Goal: Check status: Check status

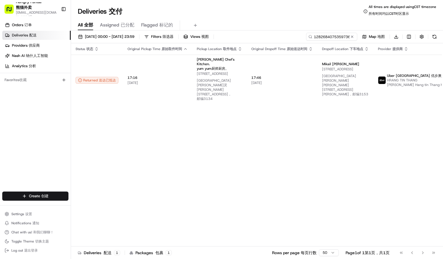
click at [268, 7] on div "Deliveries Deliveries 交付 All times are displayed using CST timezone All times a…" at bounding box center [257, 12] width 372 height 14
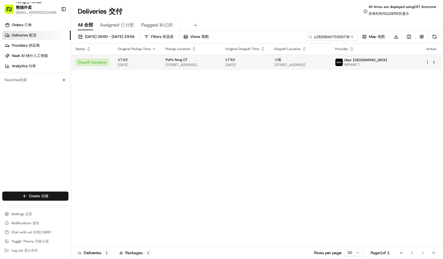
click at [246, 65] on td "17:52 [DATE]" at bounding box center [245, 62] width 49 height 15
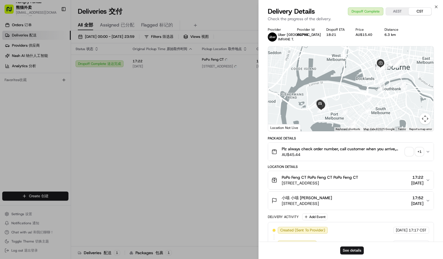
click at [412, 149] on span "button" at bounding box center [410, 152] width 8 height 8
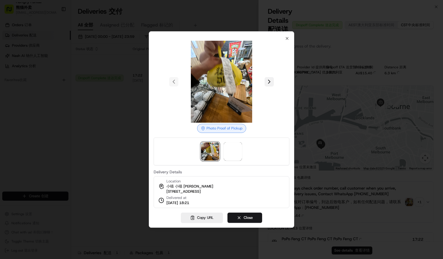
click at [272, 78] on div at bounding box center [222, 82] width 136 height 82
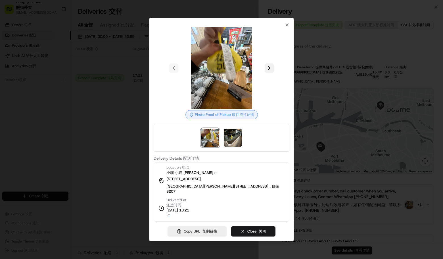
click at [270, 72] on button at bounding box center [269, 67] width 9 height 9
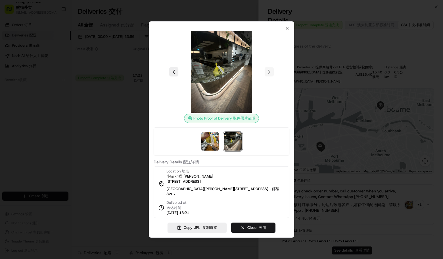
click at [284, 28] on div "Photo Proof of Delivery Photo Proof of Pickup 取件照片证明 Delivery Details Delivery …" at bounding box center [222, 122] width 136 height 192
click at [285, 27] on icon "button" at bounding box center [287, 28] width 5 height 5
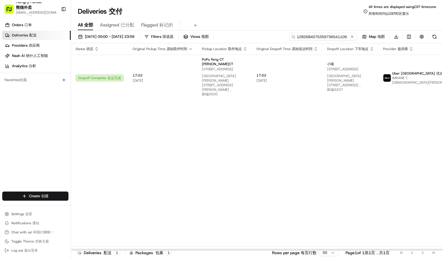
click at [332, 34] on input "1282684075359736541109" at bounding box center [323, 37] width 68 height 8
click at [331, 34] on input "1282684075359736541109" at bounding box center [323, 37] width 68 height 8
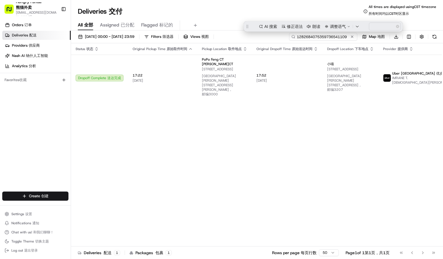
paste input "977760458535771611326"
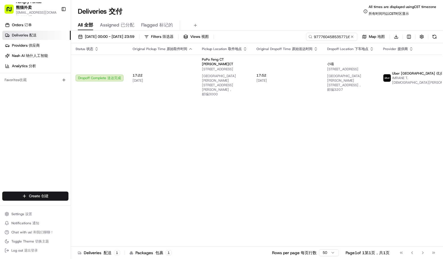
click at [279, 15] on div "Deliveries Deliveries 交付 All times are displayed using CST timezone All times a…" at bounding box center [257, 12] width 372 height 14
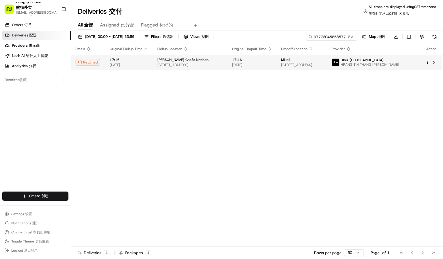
click at [258, 64] on span "[DATE]" at bounding box center [252, 65] width 40 height 5
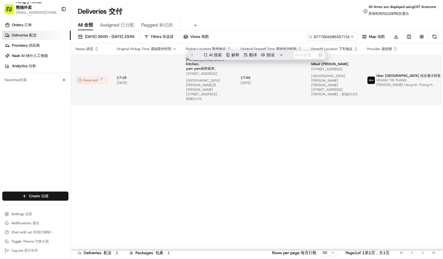
click at [296, 80] on span "[DATE] [DATE]" at bounding box center [272, 82] width 62 height 5
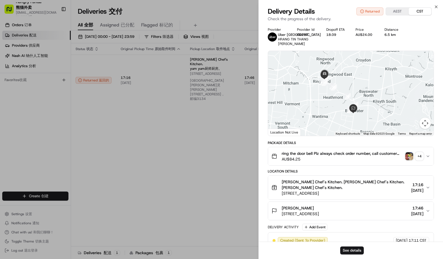
click at [429, 155] on button "ring the door bell Plz always check order number, call customer when you arrive…" at bounding box center [351, 156] width 166 height 18
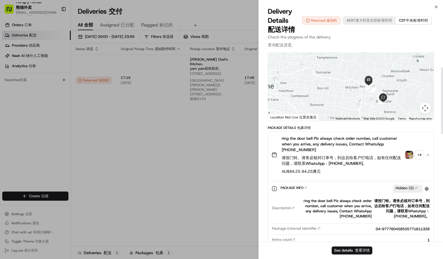
scroll to position [43, 0]
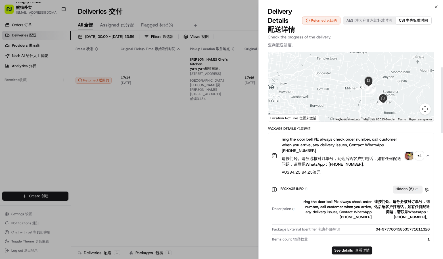
click at [411, 154] on img "button" at bounding box center [410, 155] width 8 height 8
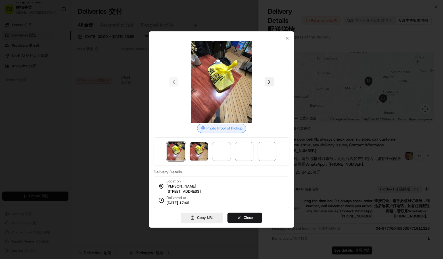
click at [268, 79] on button at bounding box center [269, 81] width 9 height 9
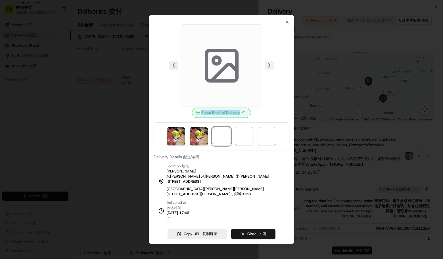
click at [268, 79] on div at bounding box center [222, 65] width 136 height 82
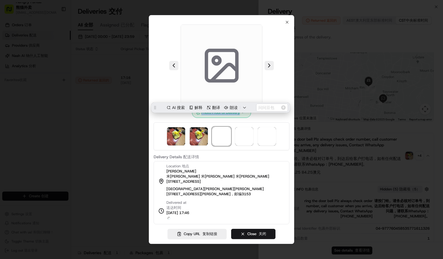
click at [268, 78] on div at bounding box center [222, 65] width 136 height 82
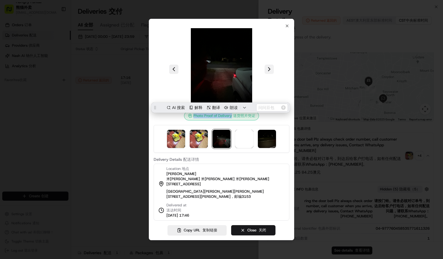
click at [268, 74] on button at bounding box center [269, 69] width 9 height 9
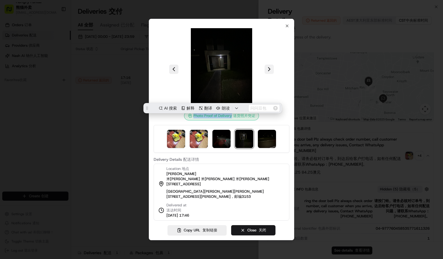
click at [269, 73] on button at bounding box center [269, 69] width 9 height 9
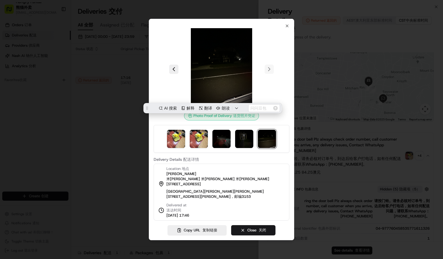
click at [284, 84] on div at bounding box center [222, 69] width 136 height 82
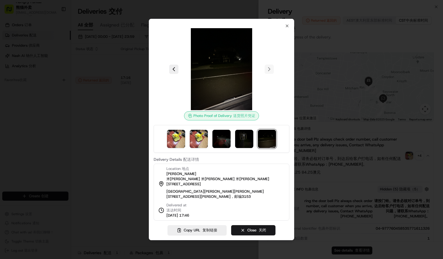
click at [277, 53] on div at bounding box center [222, 69] width 136 height 82
click at [286, 27] on icon "button" at bounding box center [287, 26] width 5 height 5
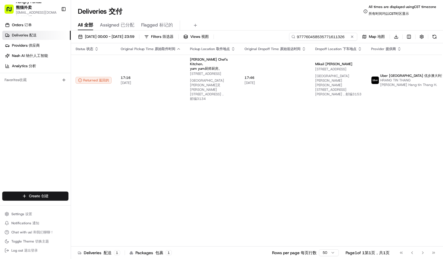
click at [327, 39] on input "977760458535771611326" at bounding box center [323, 37] width 68 height 8
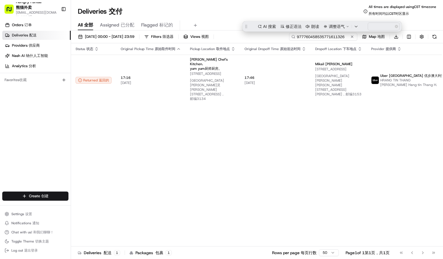
paste input "4684637425853796541144"
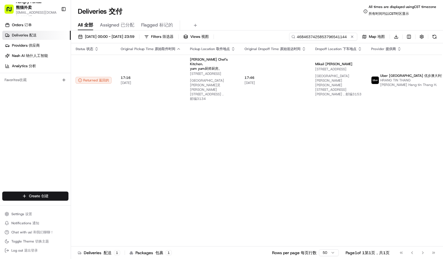
type input "4684637425853796541144"
click at [291, 12] on div "Deliveries Deliveries 交付 All times are displayed using CST timezone All times a…" at bounding box center [257, 12] width 372 height 14
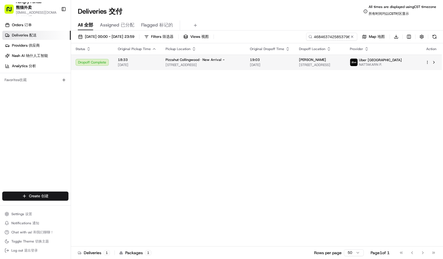
click at [341, 60] on div "[PERSON_NAME]" at bounding box center [320, 59] width 42 height 5
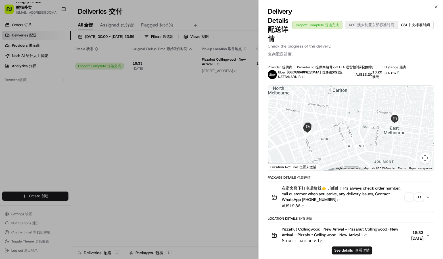
click at [411, 157] on div at bounding box center [351, 128] width 166 height 85
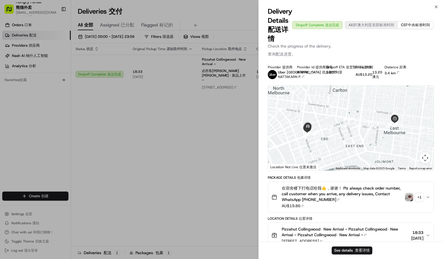
click at [410, 200] on img "button" at bounding box center [410, 197] width 8 height 8
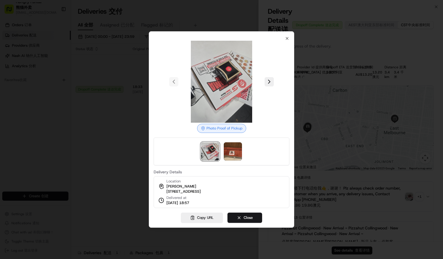
click at [276, 84] on div at bounding box center [222, 82] width 136 height 82
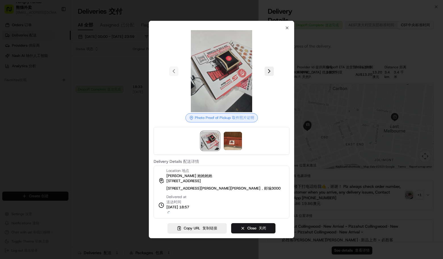
click at [273, 77] on div at bounding box center [222, 71] width 136 height 82
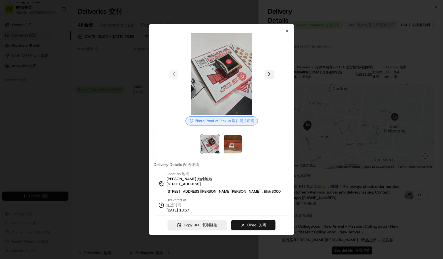
click at [271, 72] on button at bounding box center [269, 74] width 9 height 9
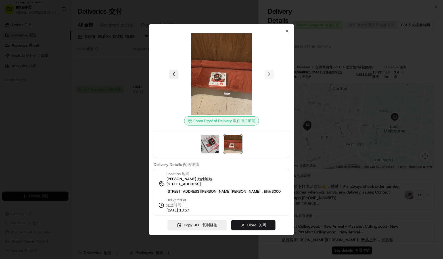
click at [337, 181] on div at bounding box center [221, 129] width 443 height 259
